Goal: Navigation & Orientation: Find specific page/section

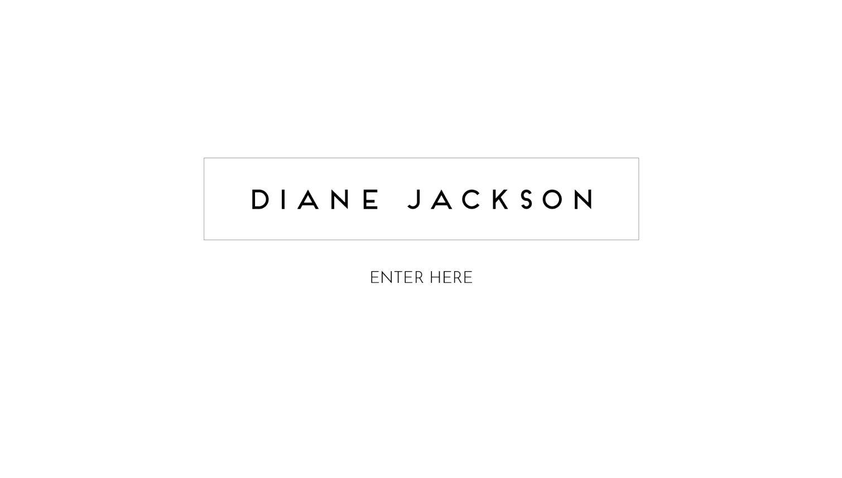
click at [452, 279] on img at bounding box center [421, 224] width 447 height 178
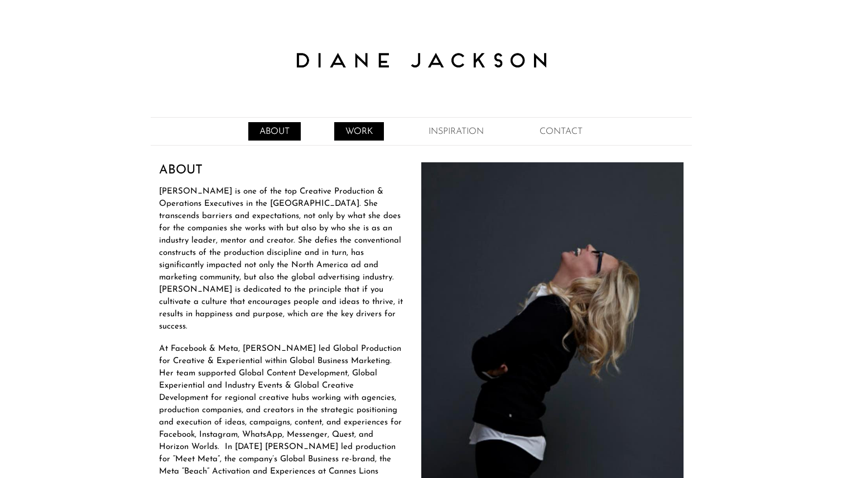
click at [359, 137] on link "WORK" at bounding box center [359, 131] width 50 height 18
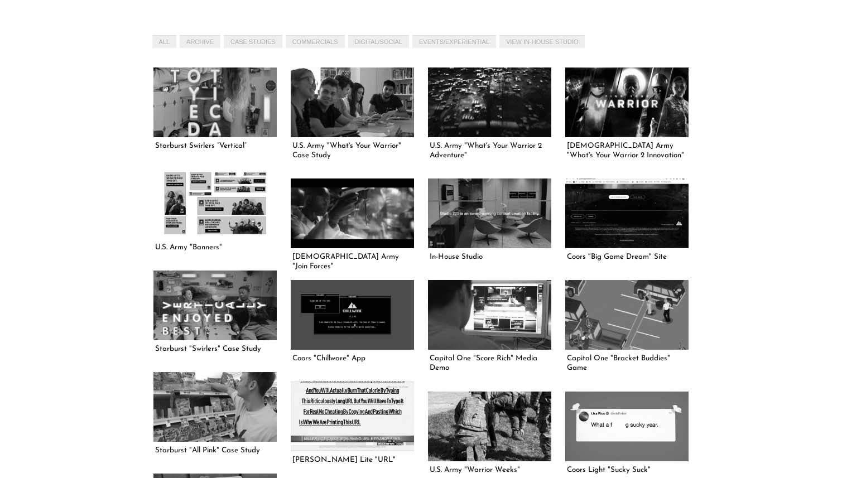
scroll to position [491, 0]
